Goal: Transaction & Acquisition: Purchase product/service

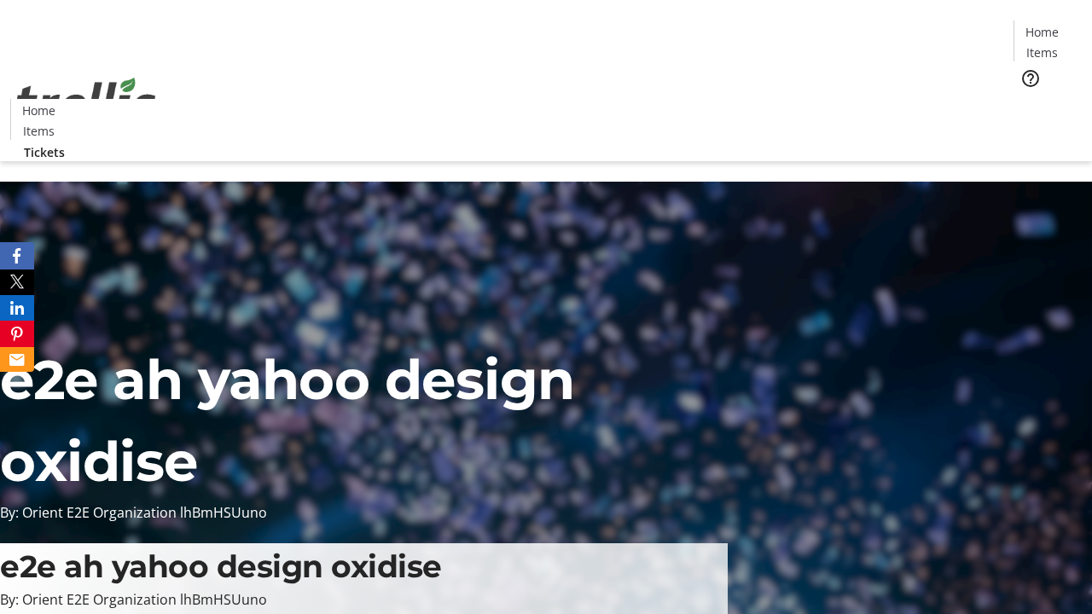
click at [1027, 99] on span "Tickets" at bounding box center [1047, 108] width 41 height 18
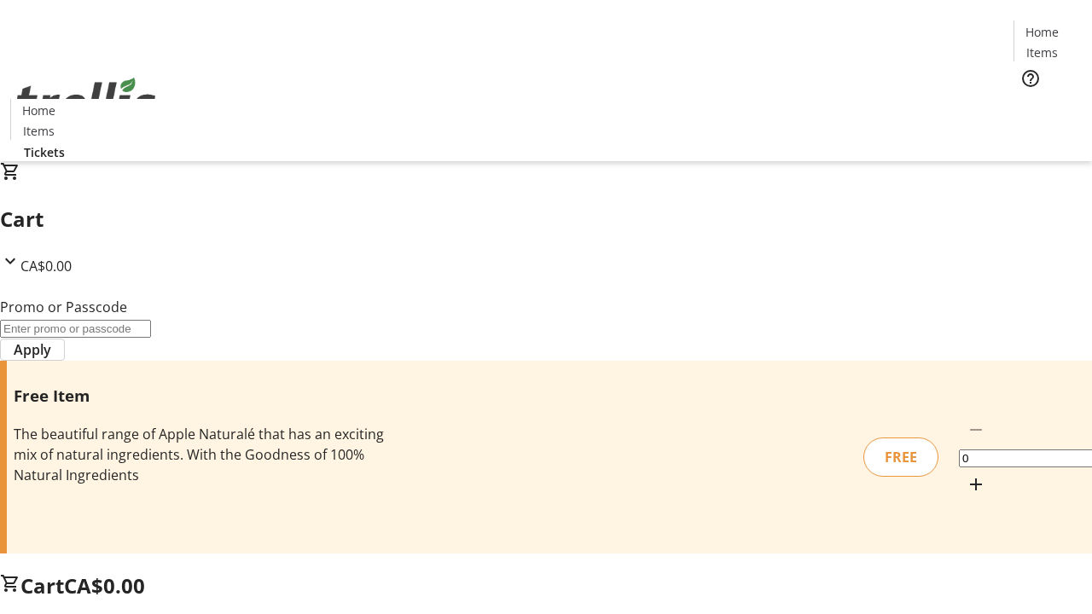
click at [966, 474] on mat-icon "Increment by one" at bounding box center [976, 484] width 20 height 20
type input "1"
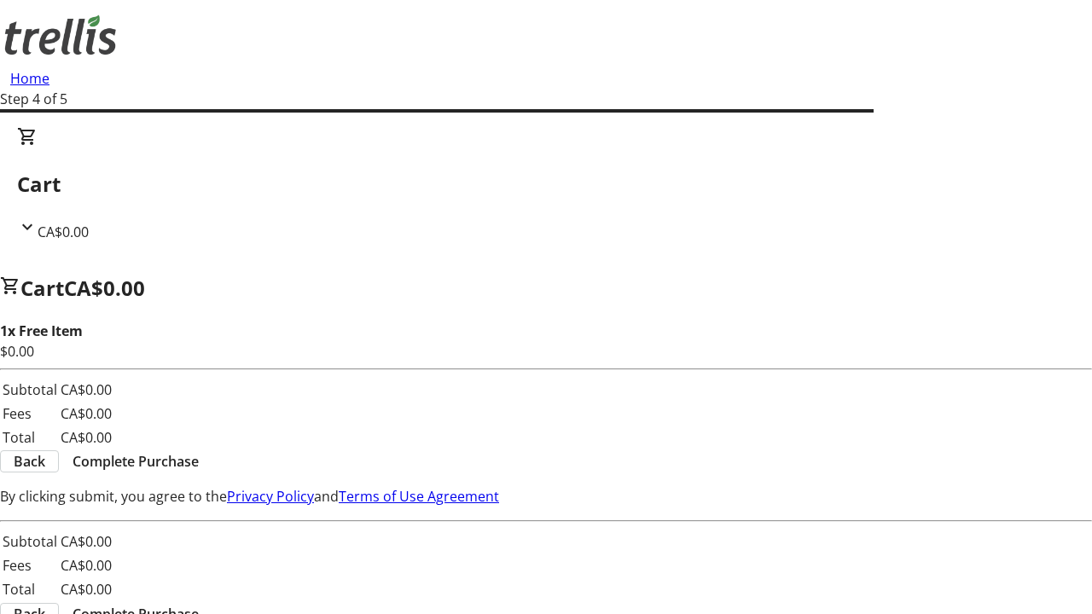
click at [199, 451] on span "Complete Purchase" at bounding box center [136, 461] width 126 height 20
